Goal: Task Accomplishment & Management: Manage account settings

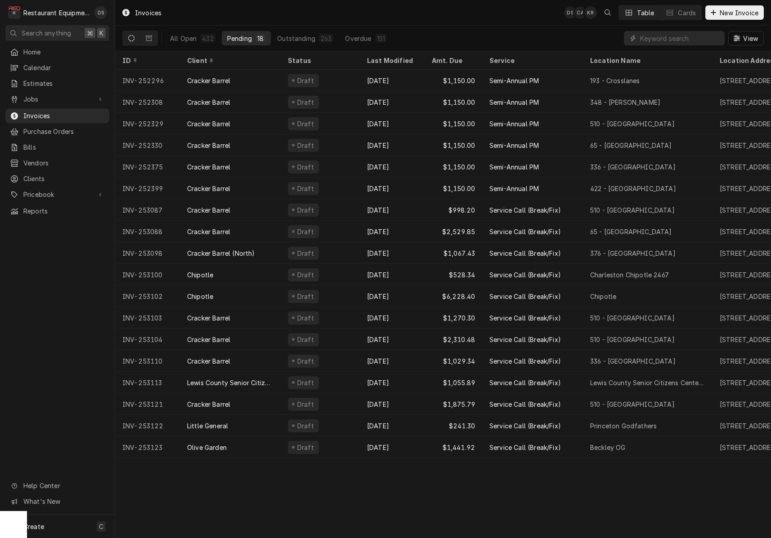
drag, startPoint x: 182, startPoint y: 36, endPoint x: 235, endPoint y: 32, distance: 53.7
click at [183, 36] on div "All Open" at bounding box center [183, 38] width 27 height 9
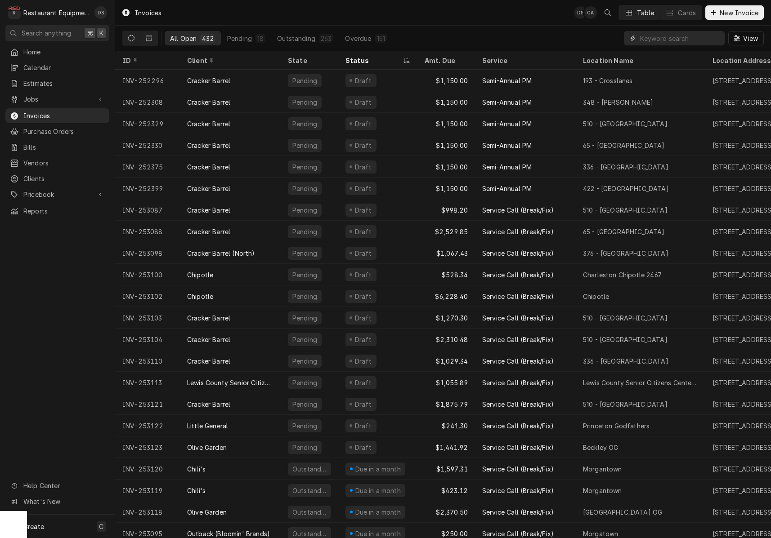
click at [682, 34] on input "Dynamic Content Wrapper" at bounding box center [680, 38] width 80 height 14
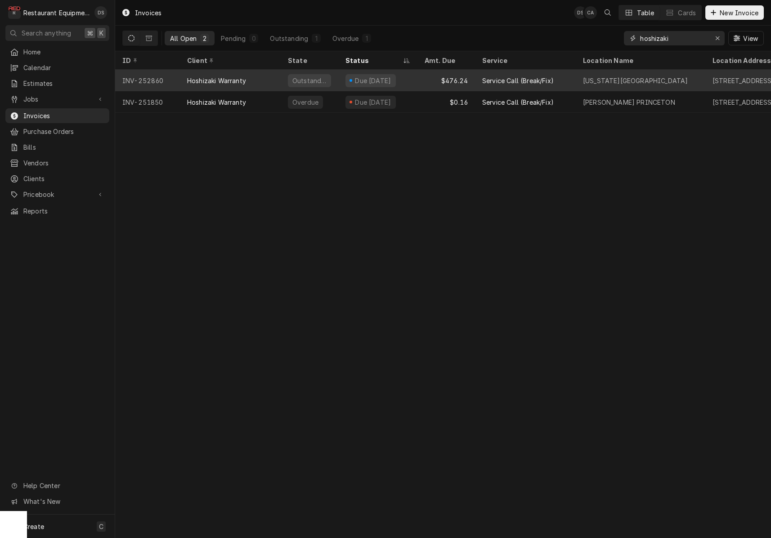
type input "hoshizaki"
click at [482, 79] on div "Service Call (Break/Fix)" at bounding box center [525, 81] width 101 height 22
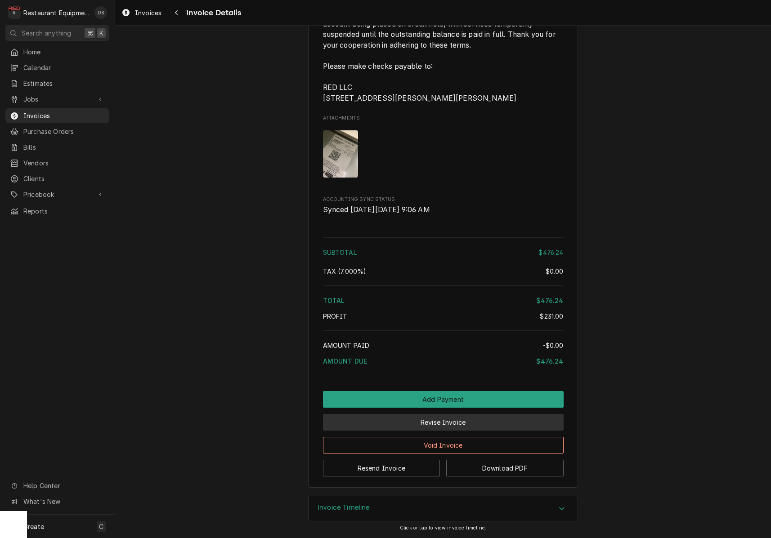
scroll to position [0, 0]
click at [461, 426] on button "Revise Invoice" at bounding box center [443, 422] width 241 height 17
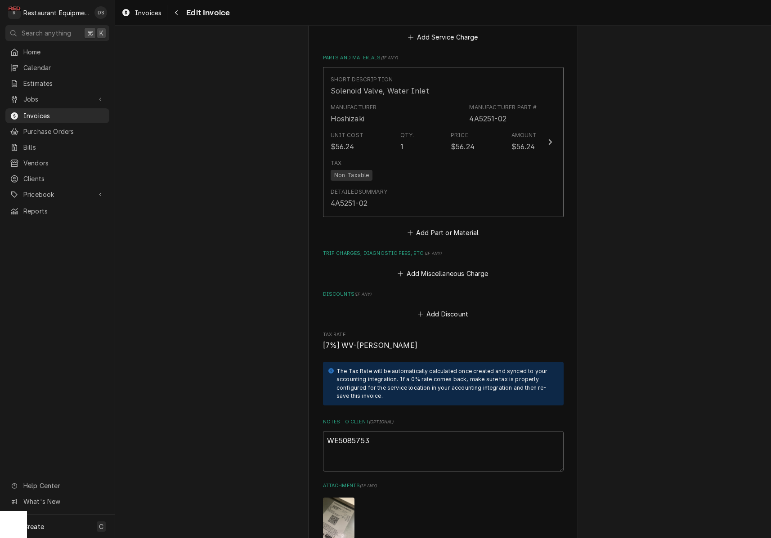
scroll to position [1637, 0]
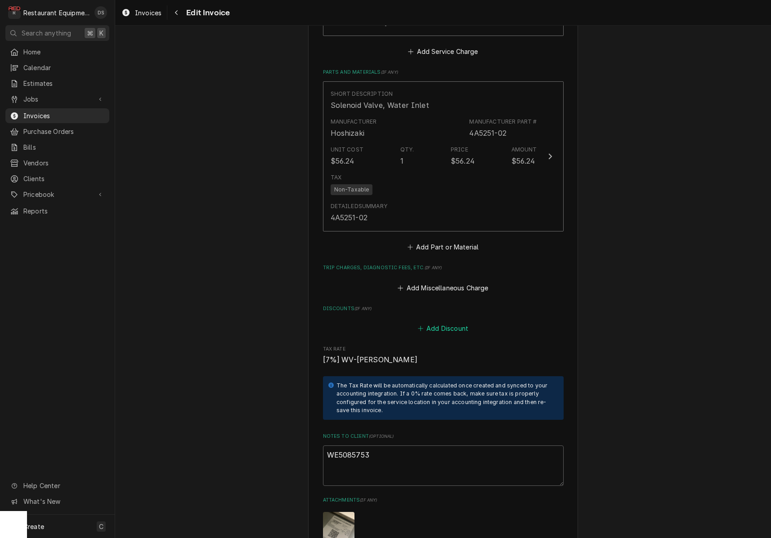
click at [443, 323] on button "Add Discount" at bounding box center [443, 329] width 54 height 13
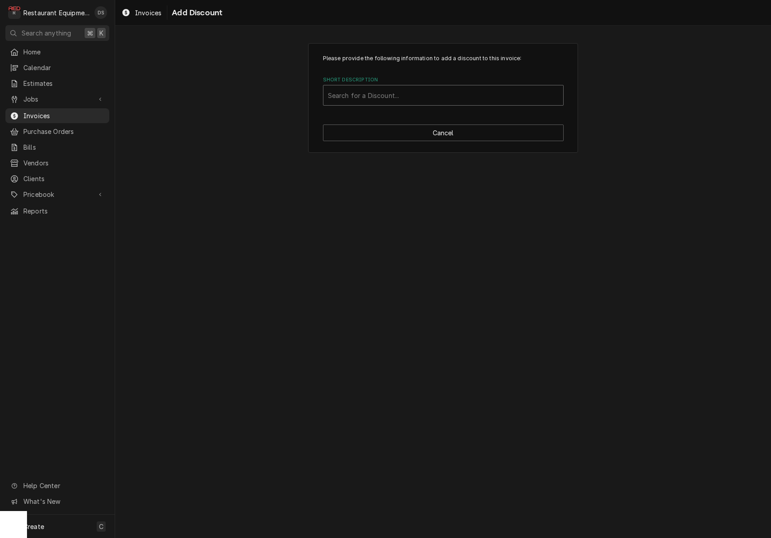
click at [403, 101] on div "Short Description" at bounding box center [443, 95] width 231 height 16
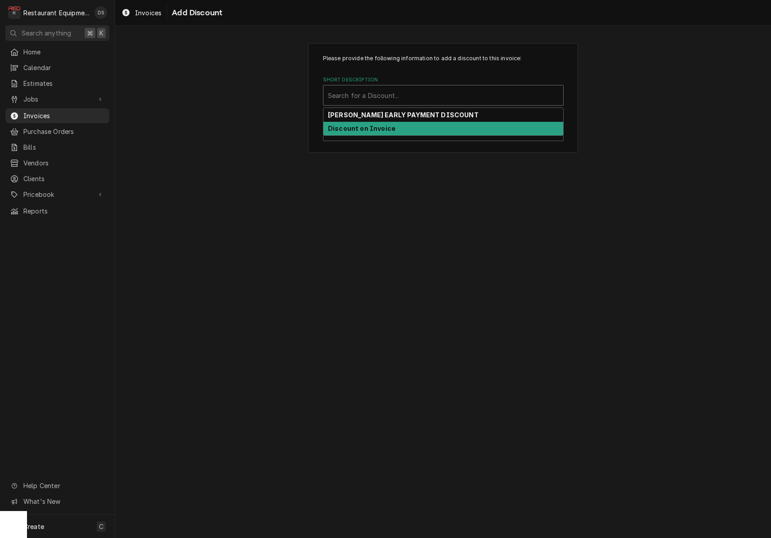
click at [390, 126] on strong "Discount on Invoice" at bounding box center [361, 129] width 67 height 8
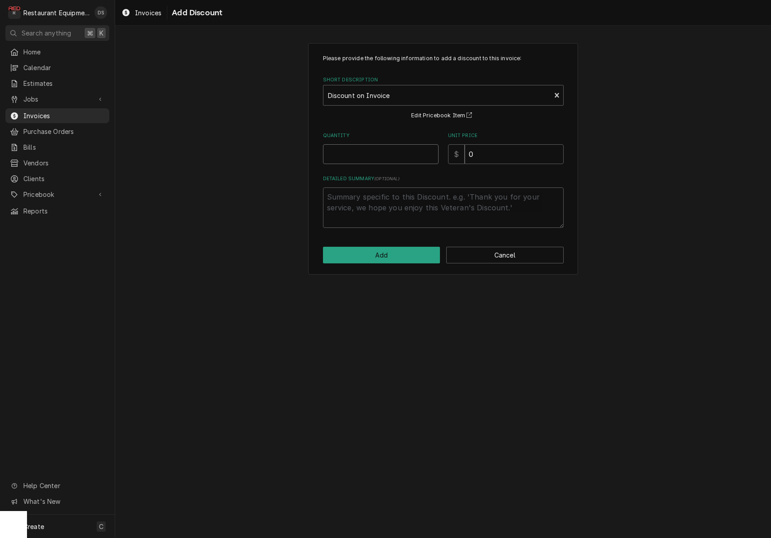
click at [394, 151] on input "Quantity" at bounding box center [381, 154] width 116 height 20
click at [494, 249] on button "Cancel" at bounding box center [504, 255] width 117 height 17
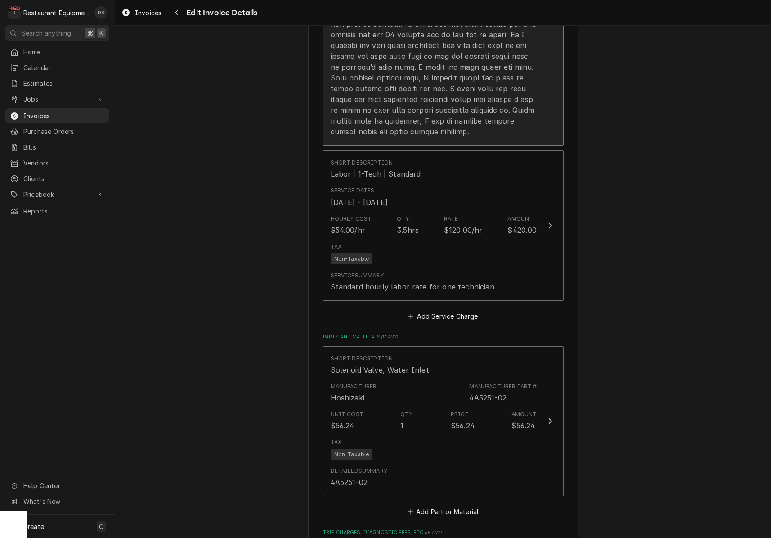
scroll to position [1395, 0]
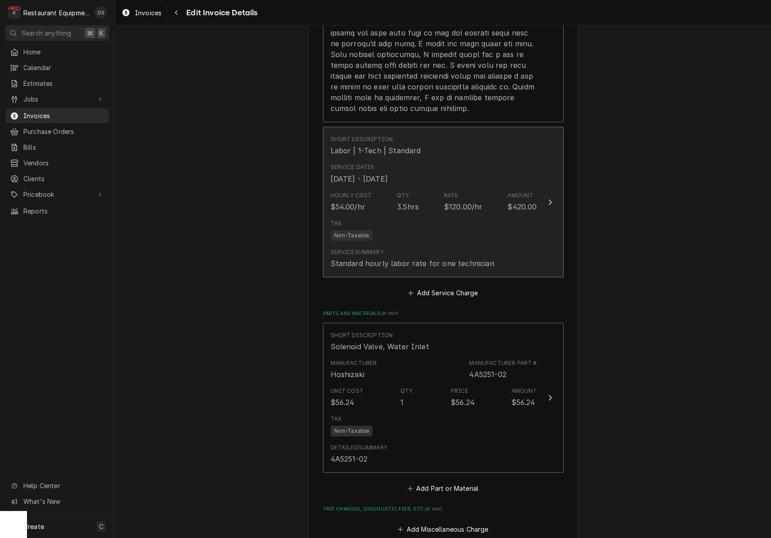
click at [491, 216] on div "Tax Non-Taxable" at bounding box center [434, 230] width 206 height 29
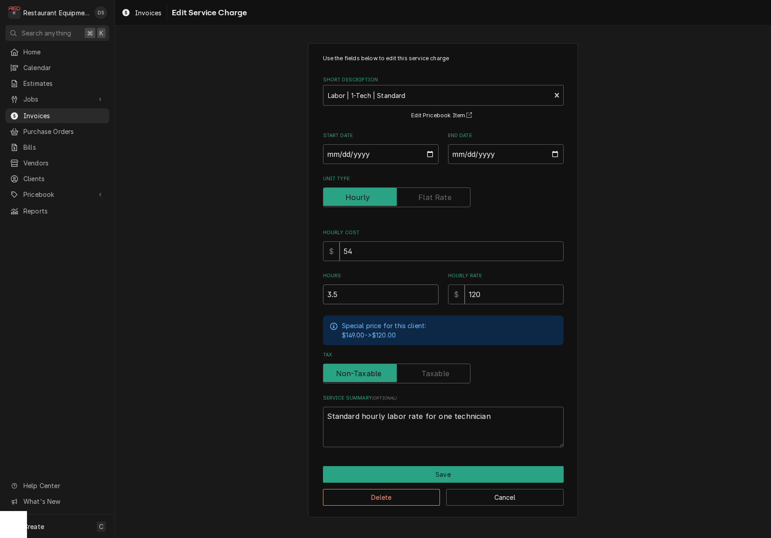
drag, startPoint x: 372, startPoint y: 291, endPoint x: 314, endPoint y: 289, distance: 59.0
click at [316, 290] on div "Use the fields below to edit this service charge Short Description Labor | 1-Te…" at bounding box center [443, 280] width 270 height 475
type textarea "x"
type input "3"
type textarea "x"
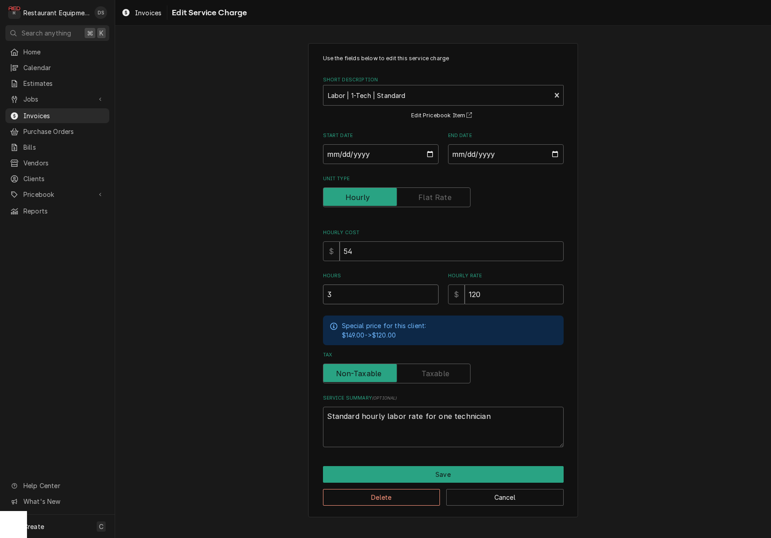
type input "3.2"
type textarea "x"
type input "3"
type textarea "x"
type input "3.2"
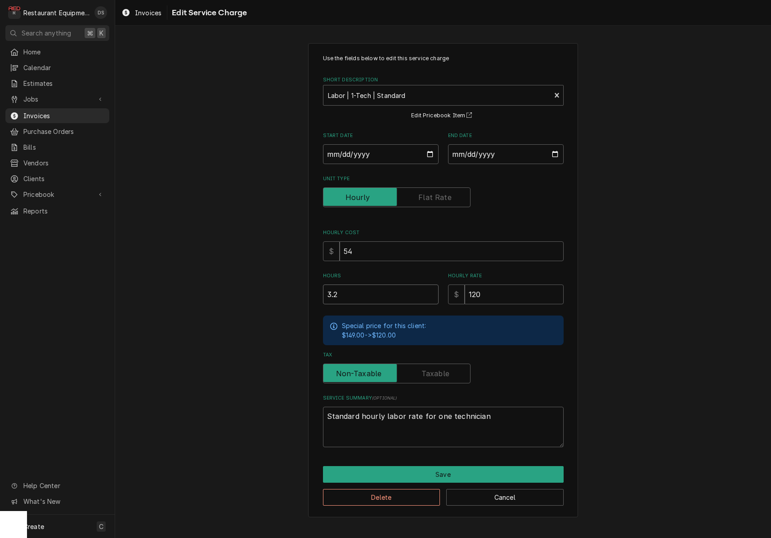
type textarea "x"
type input "3.25"
click at [452, 471] on button "Save" at bounding box center [443, 475] width 241 height 17
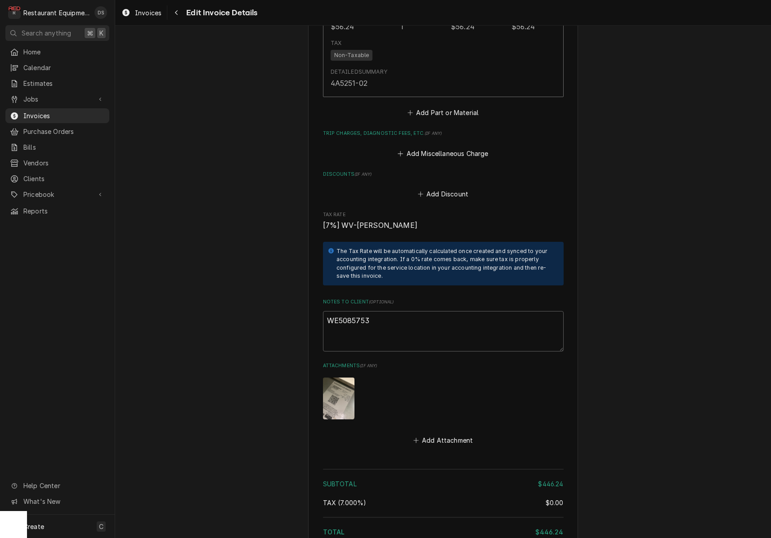
scroll to position [1758, 0]
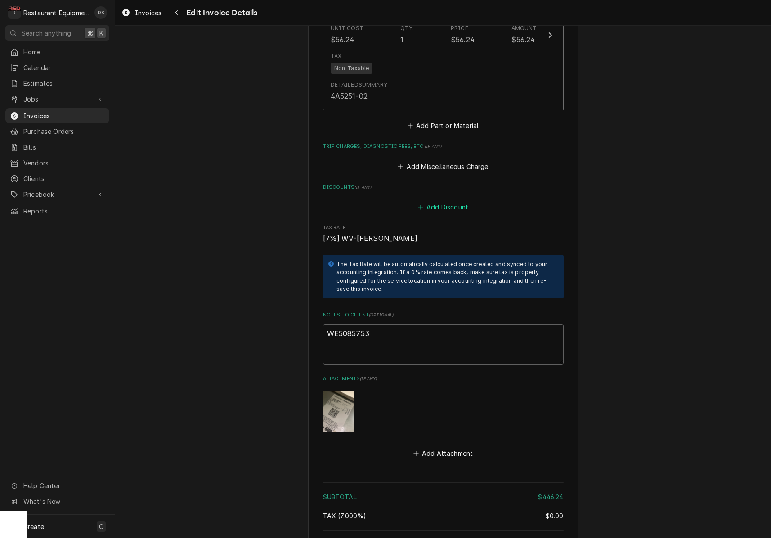
click at [446, 201] on button "Add Discount" at bounding box center [443, 207] width 54 height 13
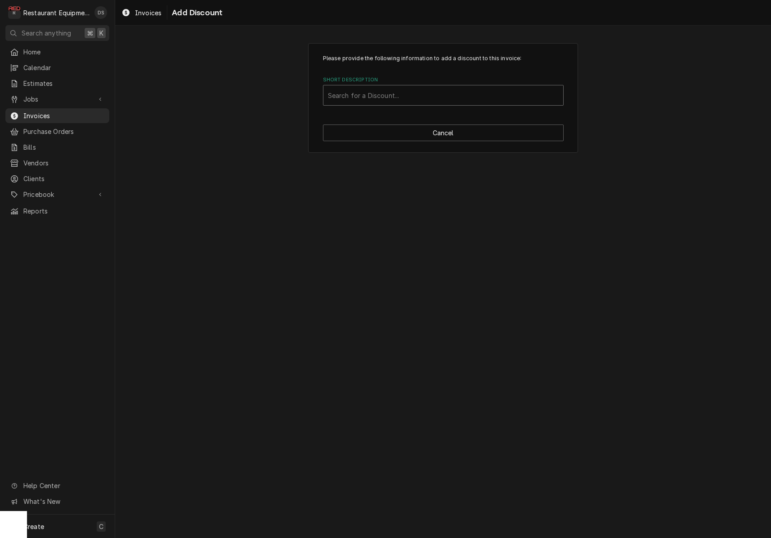
click at [413, 103] on div "Search for a Discount..." at bounding box center [443, 95] width 240 height 20
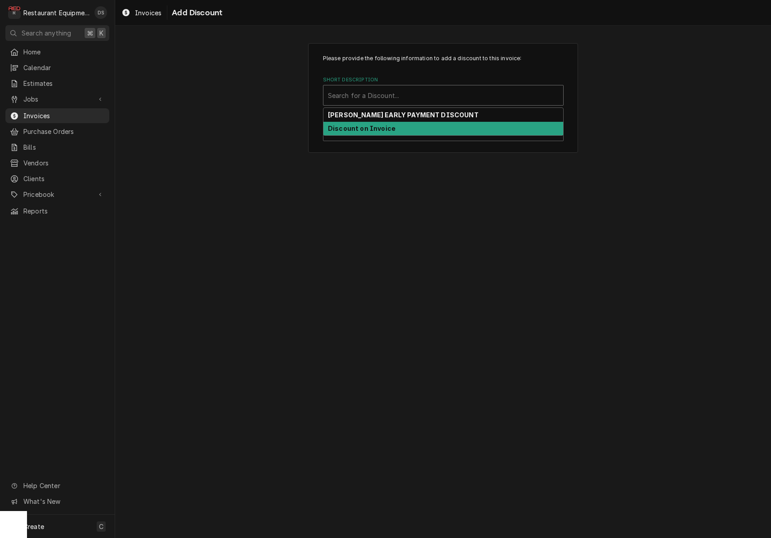
click at [399, 128] on div "Discount on Invoice" at bounding box center [443, 129] width 240 height 14
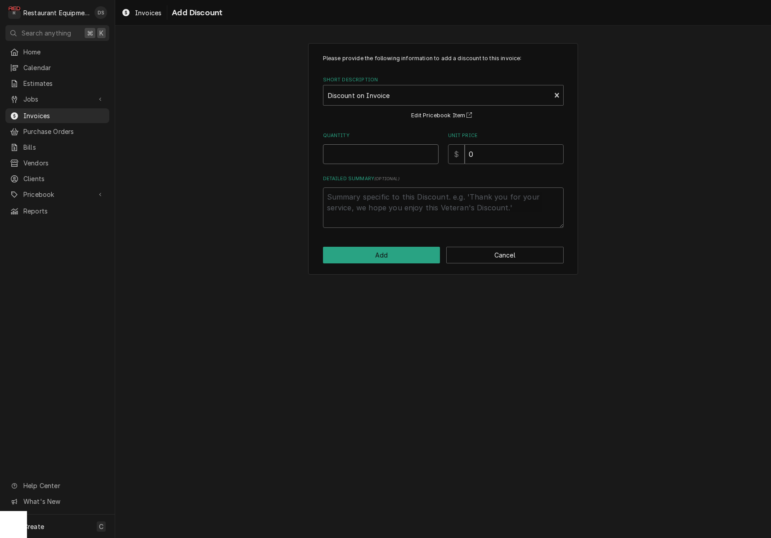
click at [407, 153] on input "Quantity" at bounding box center [381, 154] width 116 height 20
type textarea "x"
type input "1"
type textarea "x"
type input "12"
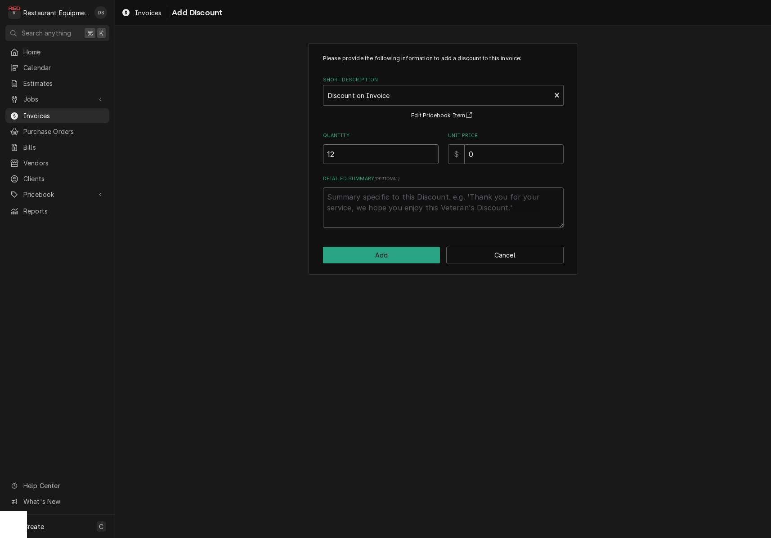
click at [409, 153] on input "12" at bounding box center [381, 154] width 116 height 20
type textarea "x"
type input "1"
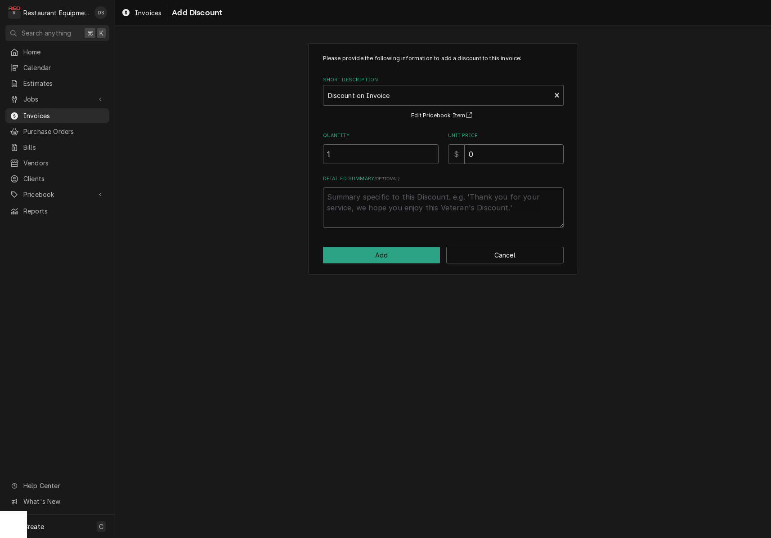
type textarea "x"
type input "5"
click at [410, 258] on button "Add" at bounding box center [381, 255] width 117 height 17
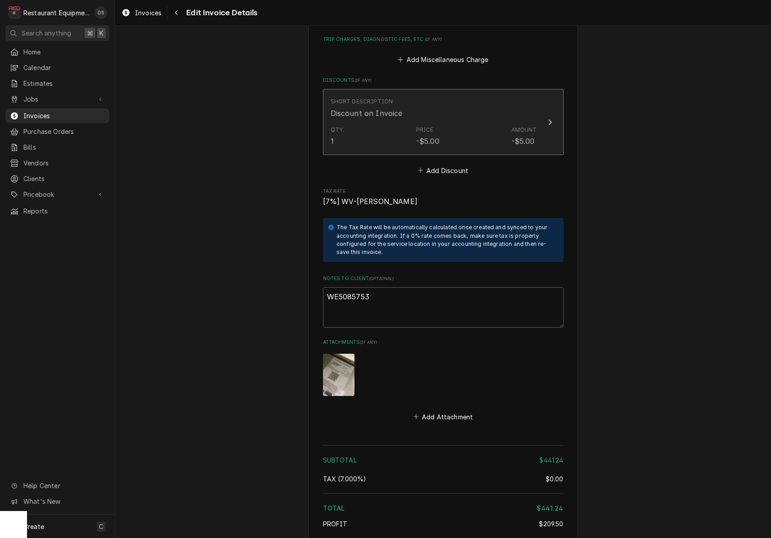
scroll to position [1863, 0]
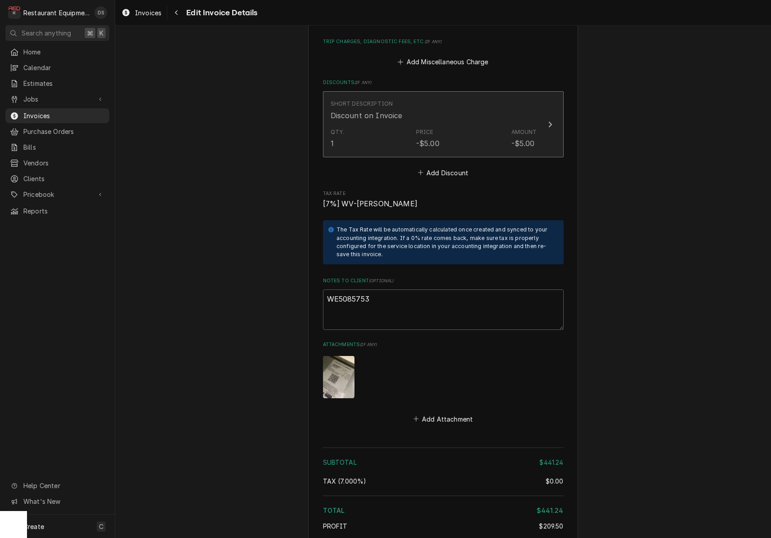
click at [489, 126] on div "Qty. 1 Price -$5.00 Amount -$5.00" at bounding box center [434, 139] width 206 height 28
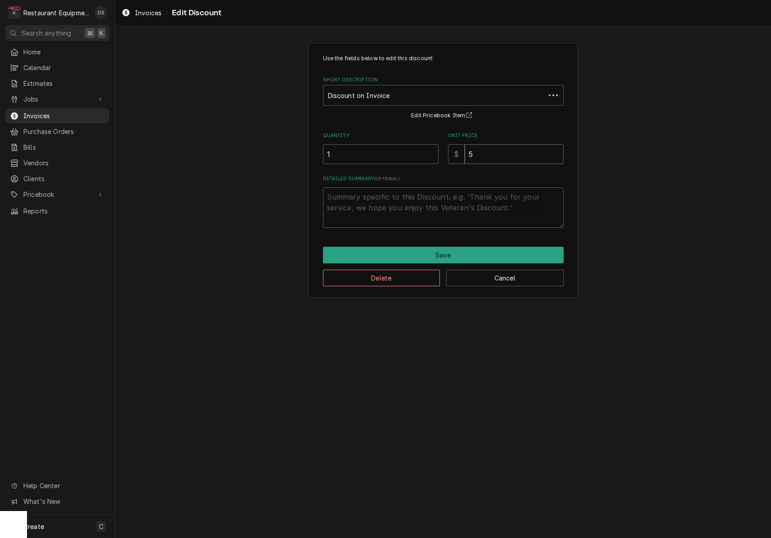
click at [482, 154] on input "5" at bounding box center [514, 154] width 99 height 20
type textarea "x"
type input "5.1"
type textarea "x"
type input "5"
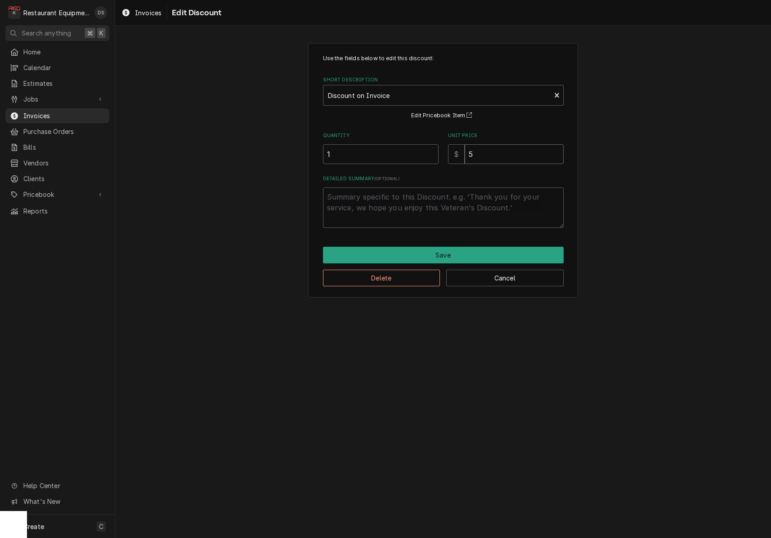
type textarea "x"
type input "5.0"
type textarea "x"
type input "5.01"
click at [453, 250] on button "Save" at bounding box center [443, 255] width 241 height 17
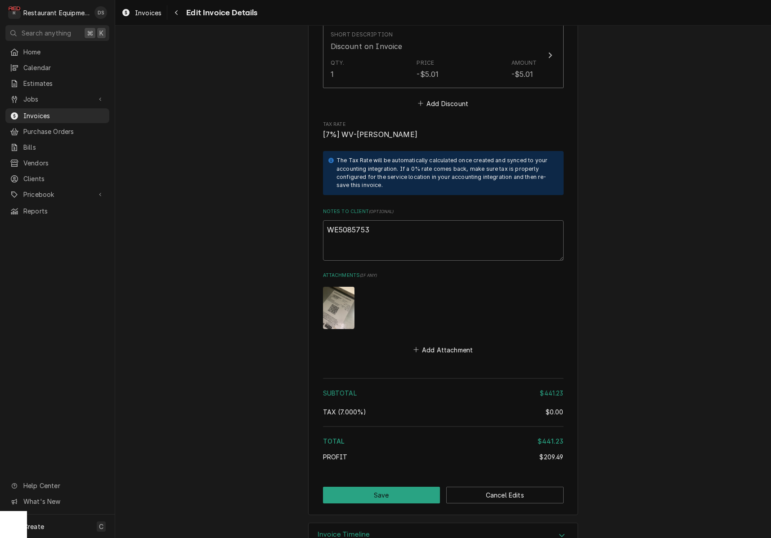
scroll to position [1932, 0]
click at [398, 488] on button "Save" at bounding box center [381, 496] width 117 height 17
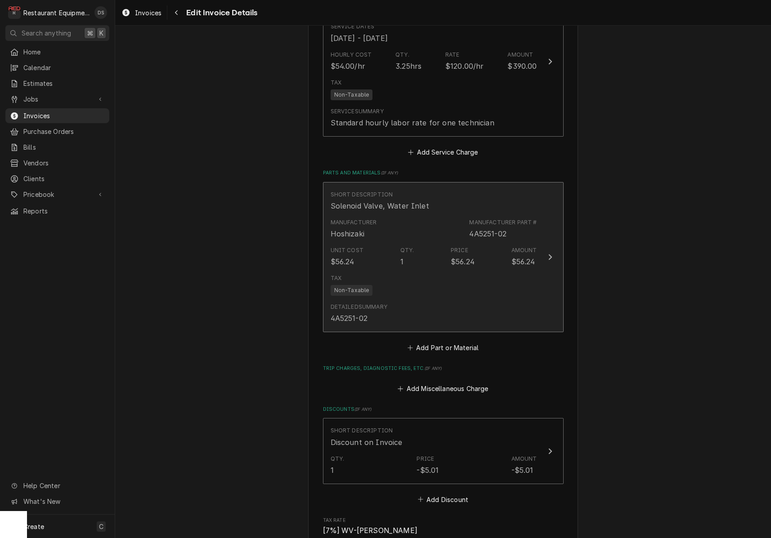
scroll to position [1472, 0]
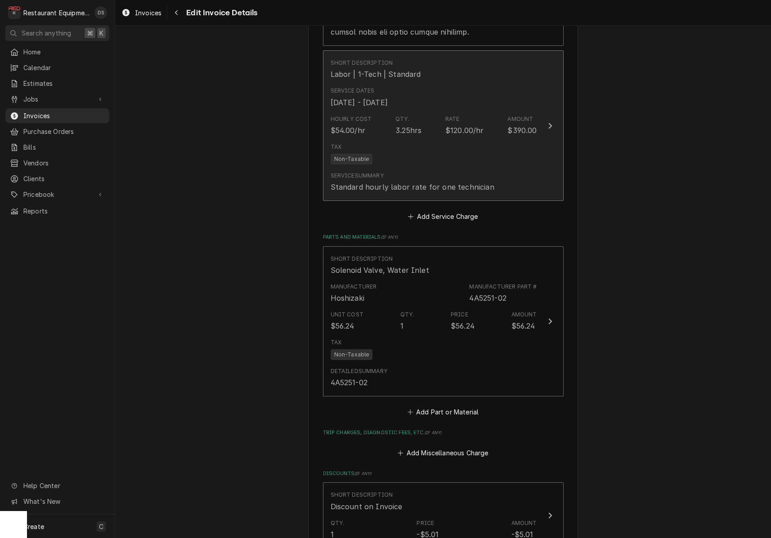
type textarea "x"
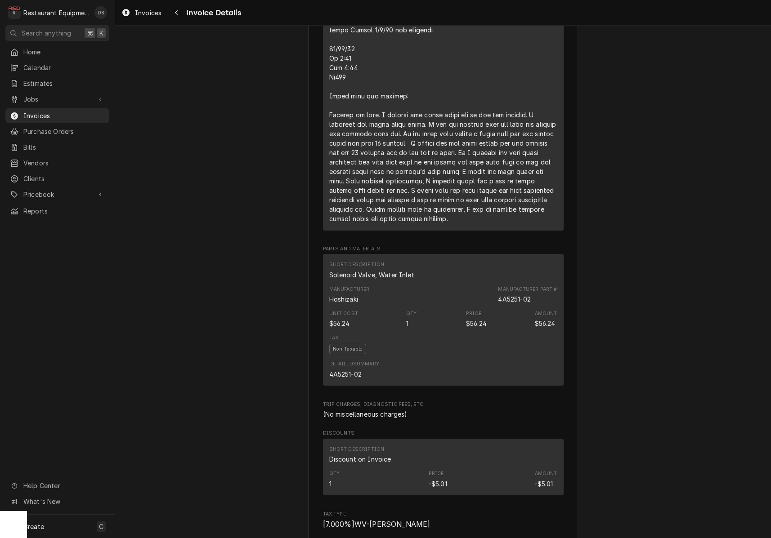
scroll to position [970, 0]
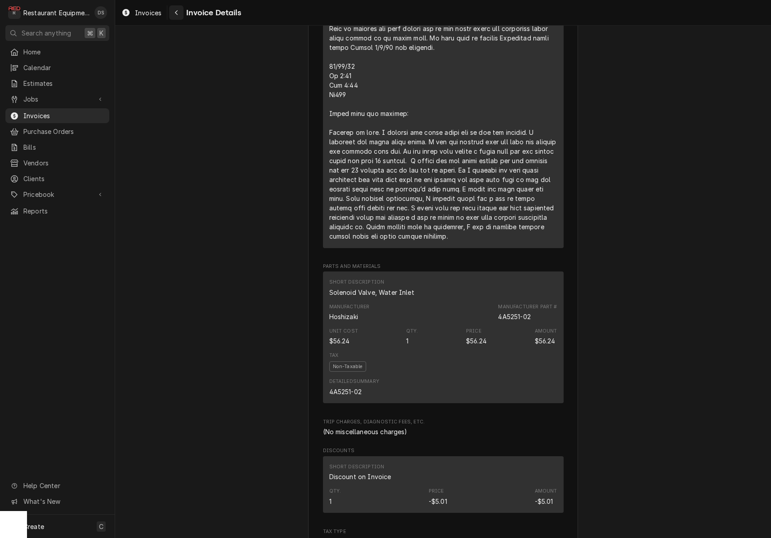
click at [181, 15] on button "Navigate back" at bounding box center [176, 12] width 14 height 14
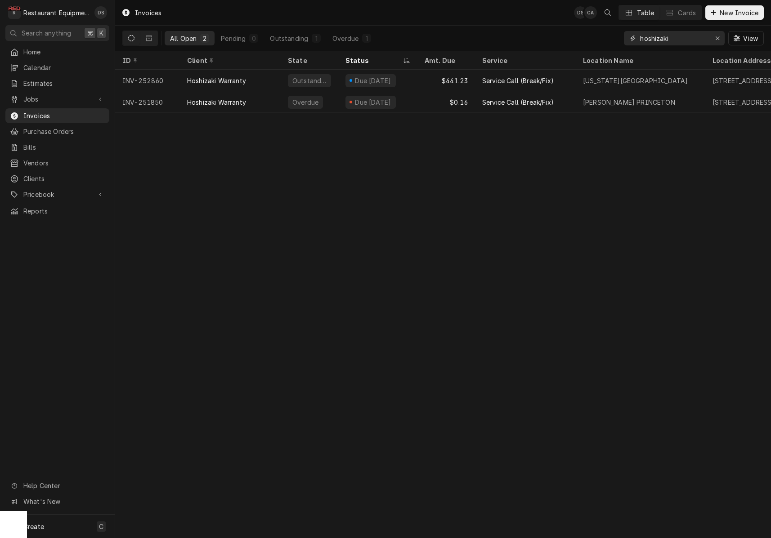
click at [682, 40] on input "hoshizaki" at bounding box center [673, 38] width 67 height 14
type input "cross lanes"
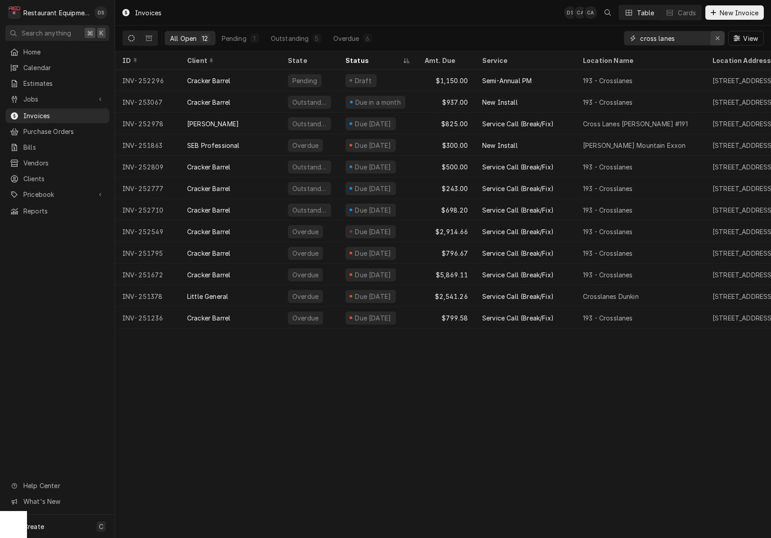
click at [717, 40] on icon "Erase input" at bounding box center [717, 38] width 5 height 6
click at [717, 40] on input "Dynamic Content Wrapper" at bounding box center [682, 38] width 85 height 14
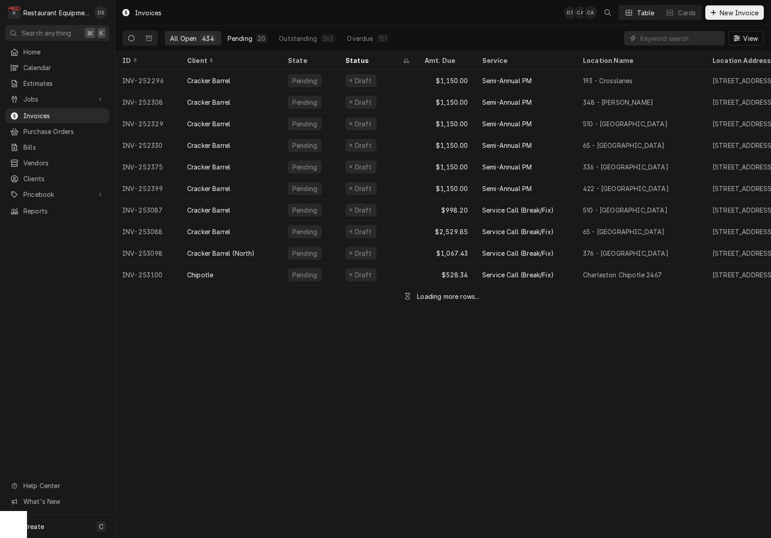
click at [241, 35] on div "Pending" at bounding box center [240, 38] width 25 height 9
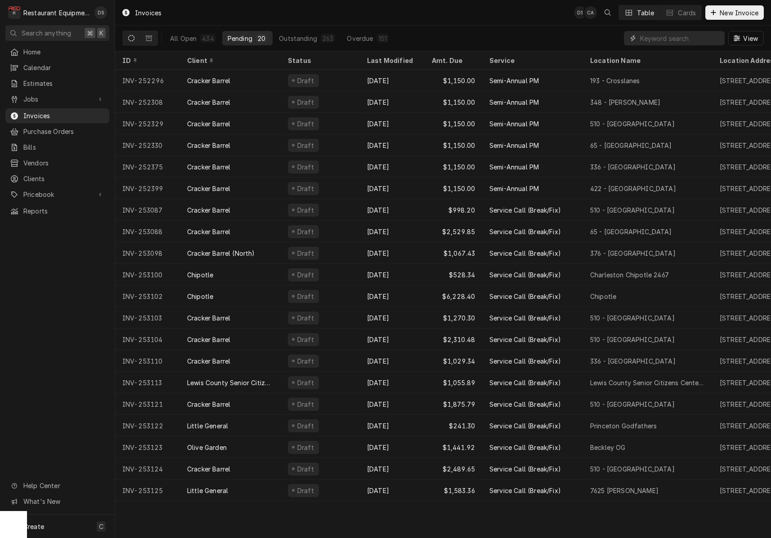
click at [681, 42] on input "Dynamic Content Wrapper" at bounding box center [680, 38] width 80 height 14
click at [661, 44] on input "Dynamic Content Wrapper" at bounding box center [680, 38] width 80 height 14
type input "253081"
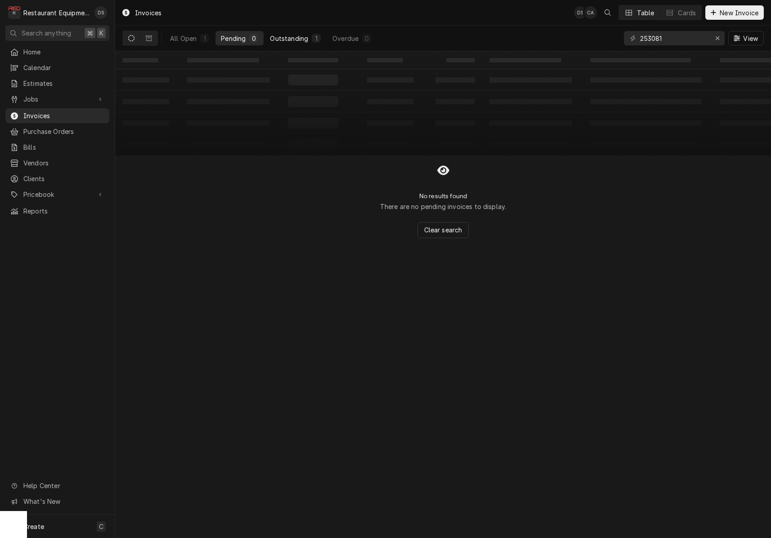
click at [299, 34] on div "Outstanding" at bounding box center [289, 38] width 38 height 9
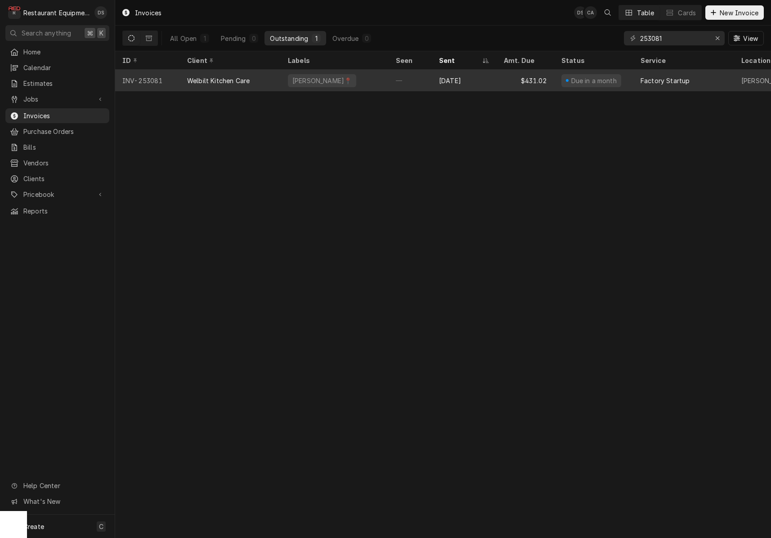
click at [364, 85] on div "[PERSON_NAME]📍" at bounding box center [335, 81] width 108 height 22
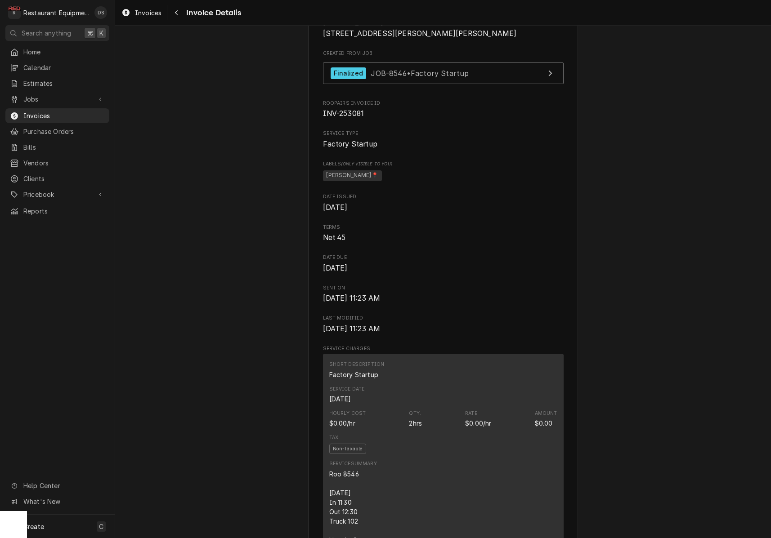
scroll to position [231, 0]
click at [149, 15] on span "Invoices" at bounding box center [148, 12] width 27 height 9
